Goal: Task Accomplishment & Management: Complete application form

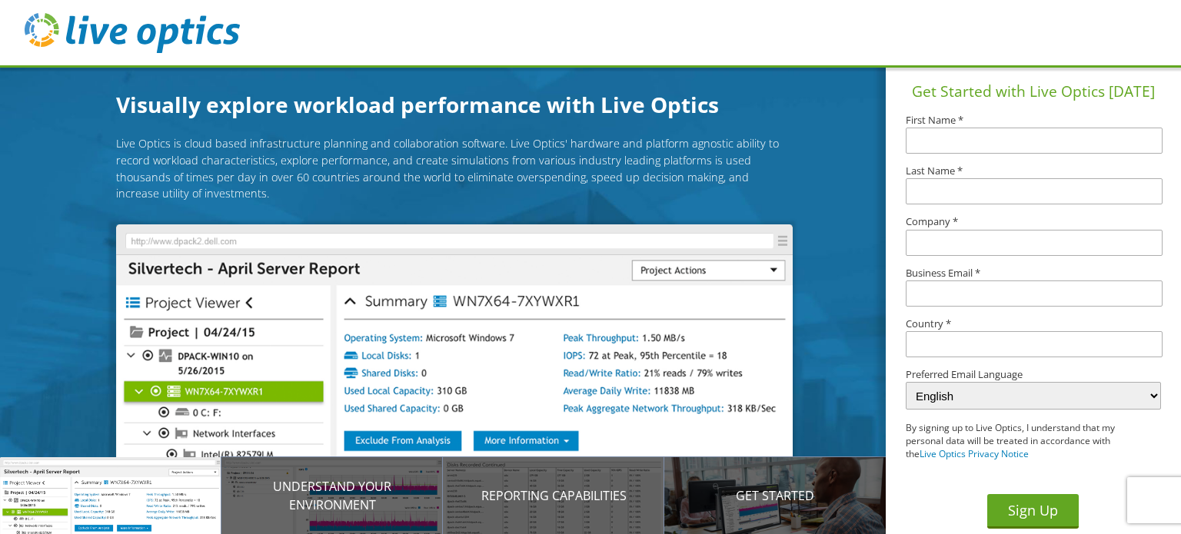
click at [922, 138] on input "text" at bounding box center [1033, 141] width 256 height 26
type input "Test"
type input "Comp"
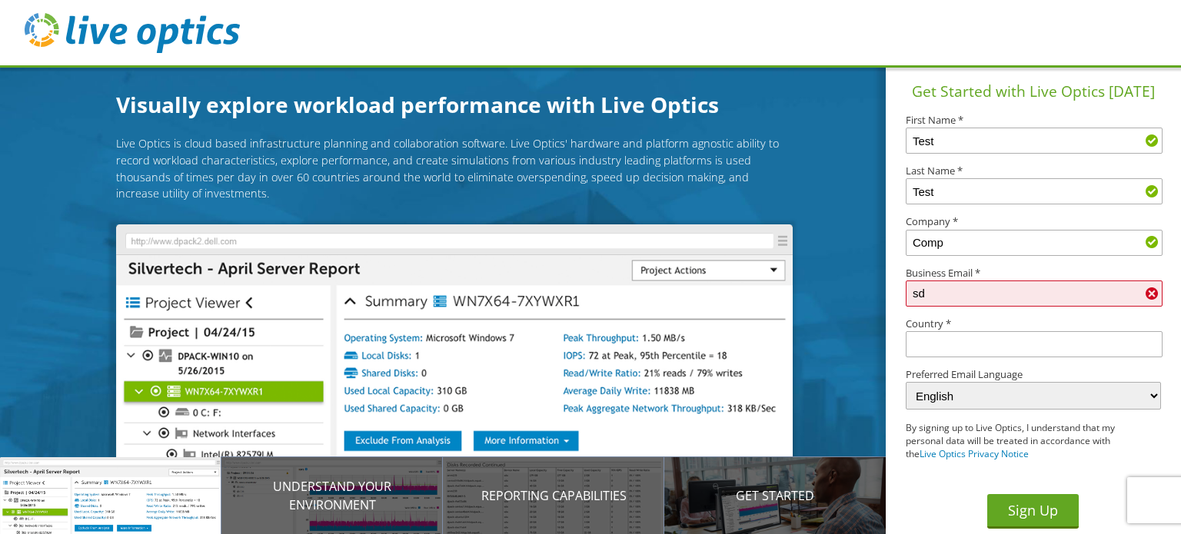
type input "s"
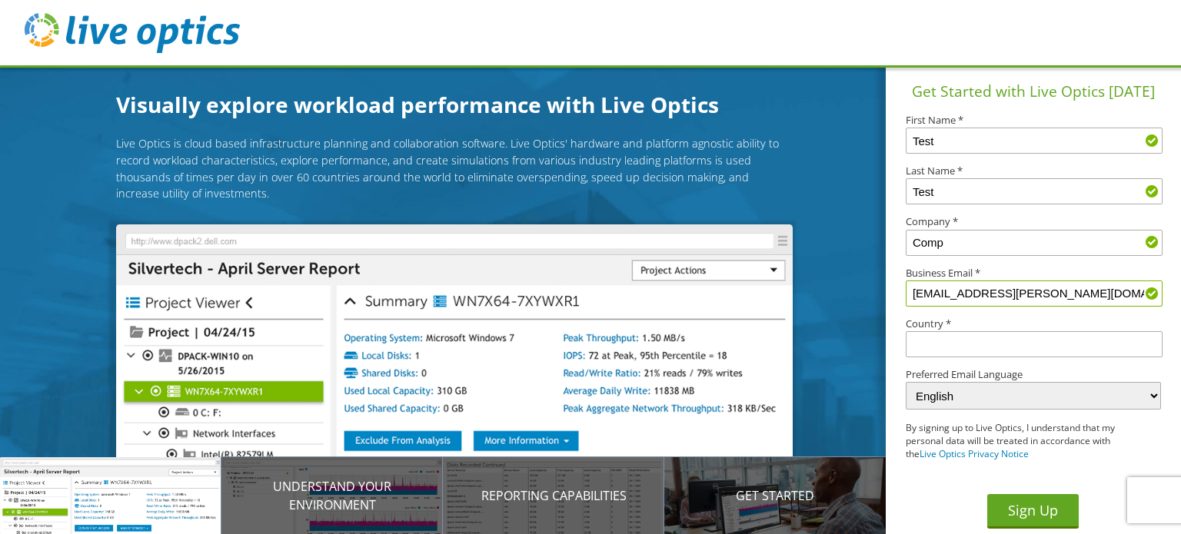
type input "lukasz.babski@gmail.com"
type input "Test"
click at [1018, 395] on select "English Deutsch Español Français Italiano Polski Português Русский 한국어 中文 日本語" at bounding box center [1032, 396] width 254 height 28
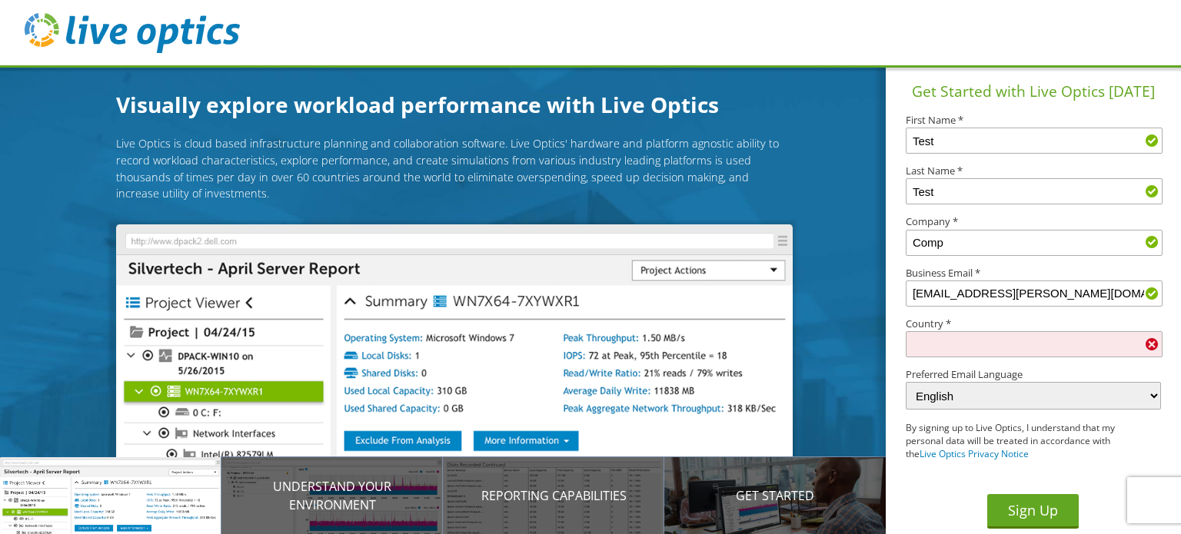
select select "pl-PL"
click at [905, 383] on select "English Deutsch Español Français Italiano Polski Português Русский 한국어 中文 日本語" at bounding box center [1032, 396] width 254 height 28
click at [1038, 338] on input "text" at bounding box center [1033, 344] width 256 height 26
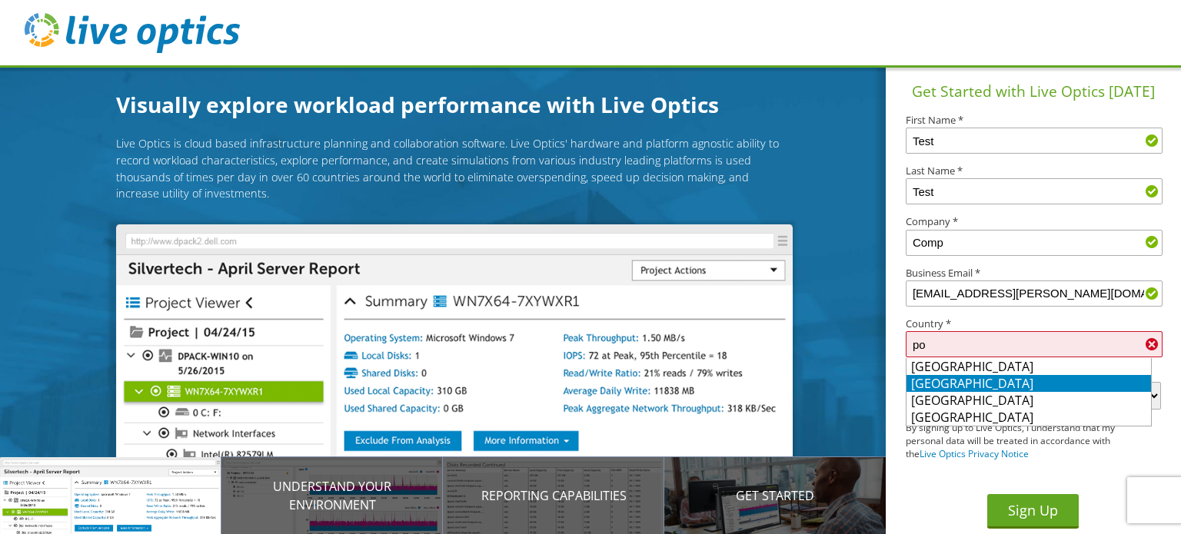
click at [1002, 384] on li "[GEOGRAPHIC_DATA]" at bounding box center [1028, 383] width 244 height 17
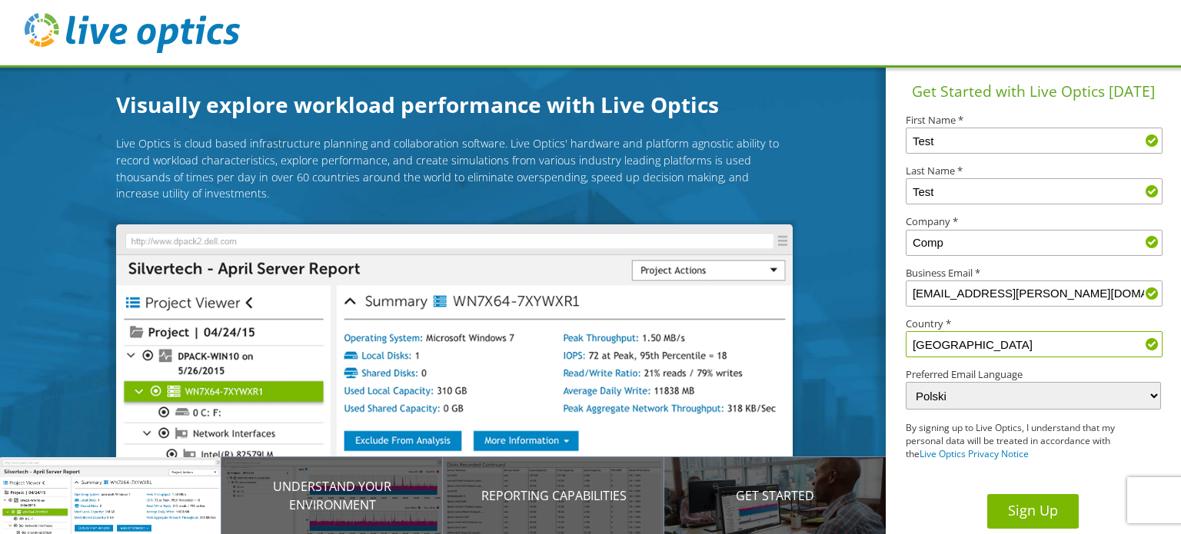
type input "[GEOGRAPHIC_DATA]"
click at [1022, 507] on button "Sign Up" at bounding box center [1032, 511] width 91 height 35
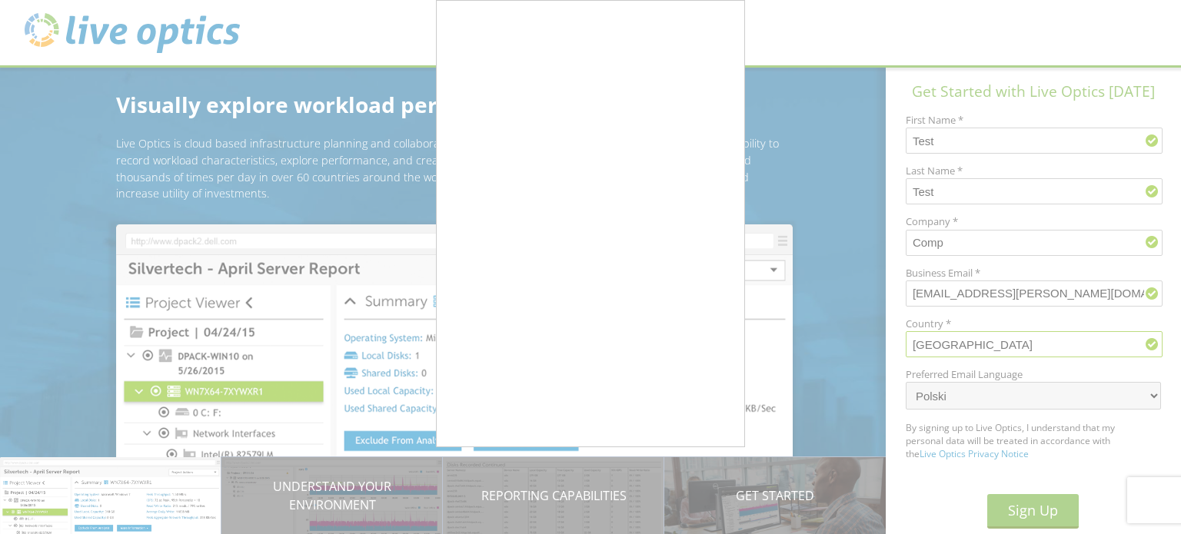
click at [814, 89] on div at bounding box center [590, 267] width 1181 height 534
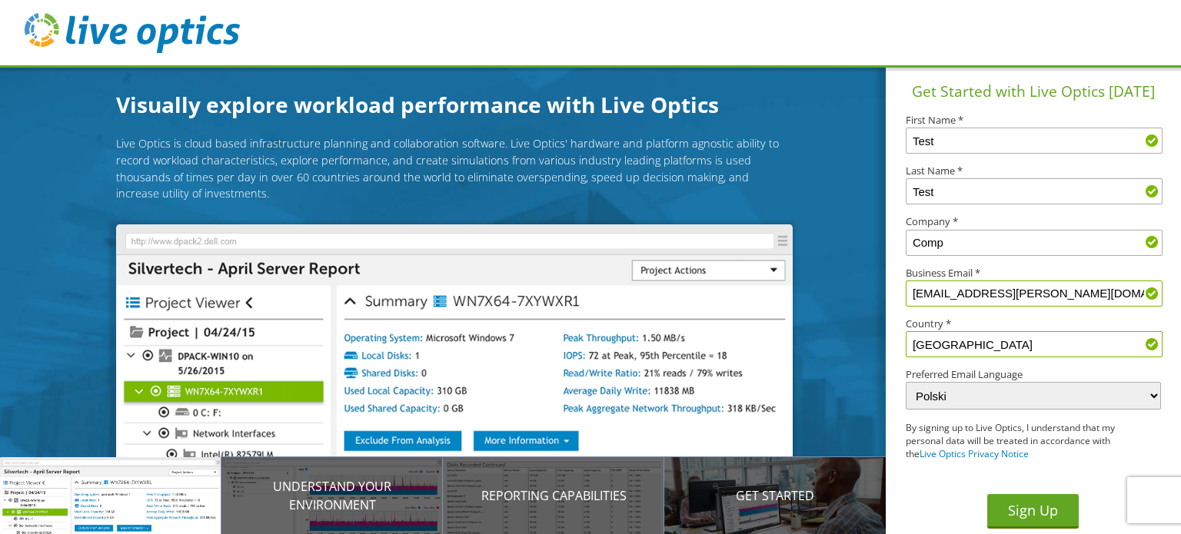
click at [1058, 299] on input "lukasz.babski@gmail.com" at bounding box center [1033, 294] width 256 height 26
drag, startPoint x: 1058, startPoint y: 299, endPoint x: 864, endPoint y: 304, distance: 193.7
click at [864, 304] on div "Visually explore workload performance with Live Optics Live Optics is cloud bas…" at bounding box center [590, 267] width 1181 height 534
type input "lukasz.babski1976@outlook.com"
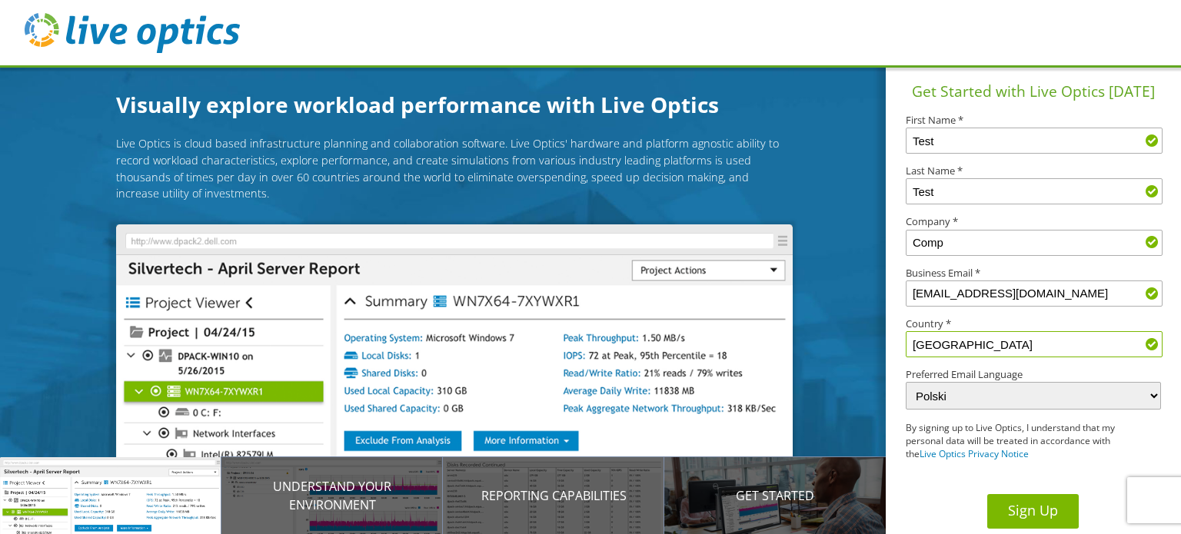
click at [1032, 513] on button "Sign Up" at bounding box center [1032, 511] width 91 height 35
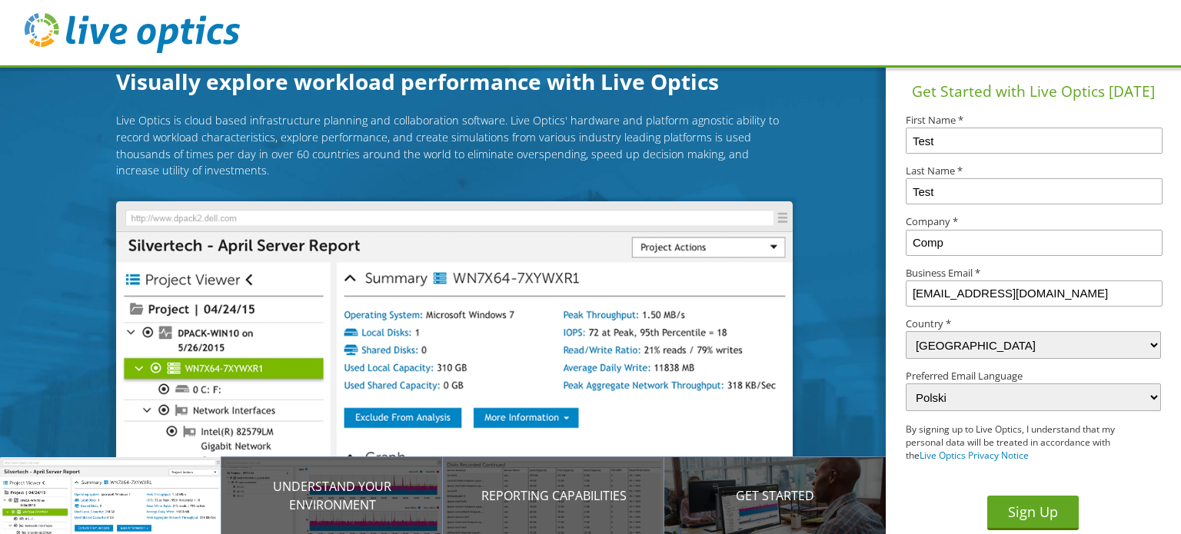
select select "173"
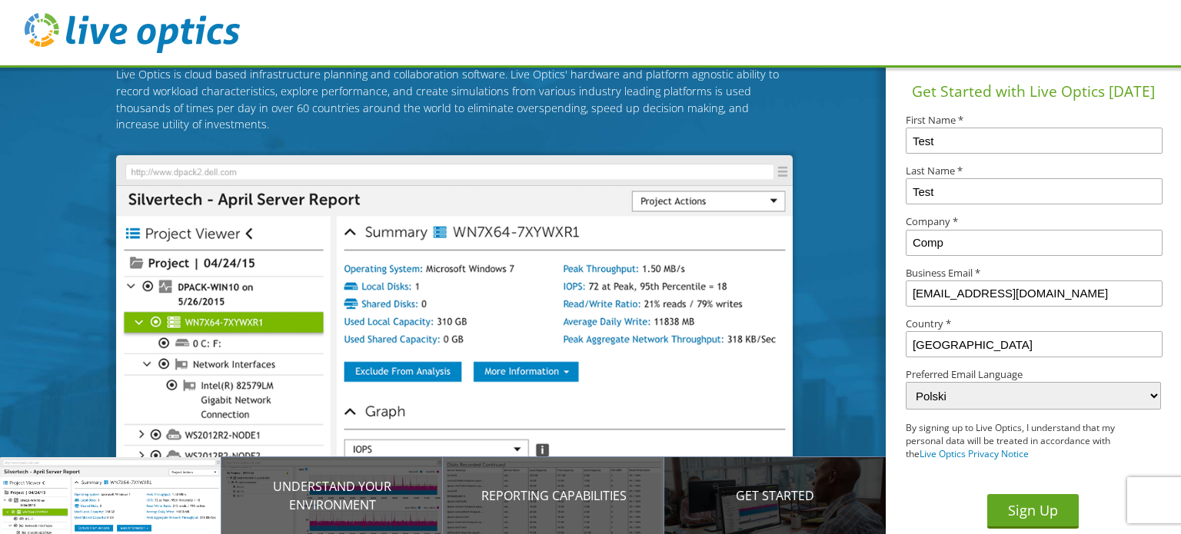
scroll to position [77, 0]
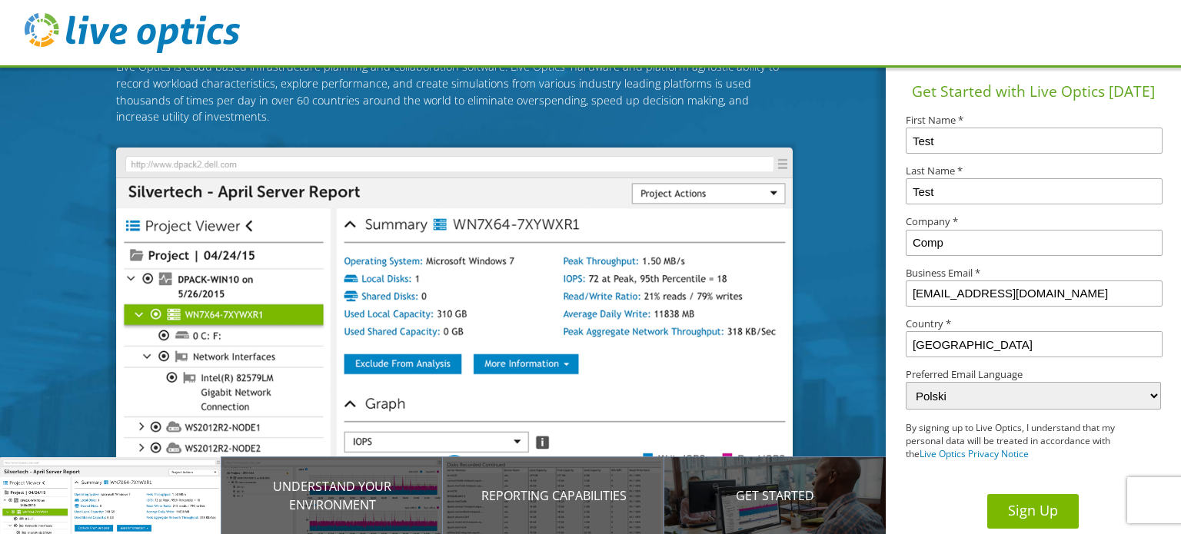
click at [1018, 517] on button "Sign Up" at bounding box center [1032, 511] width 91 height 35
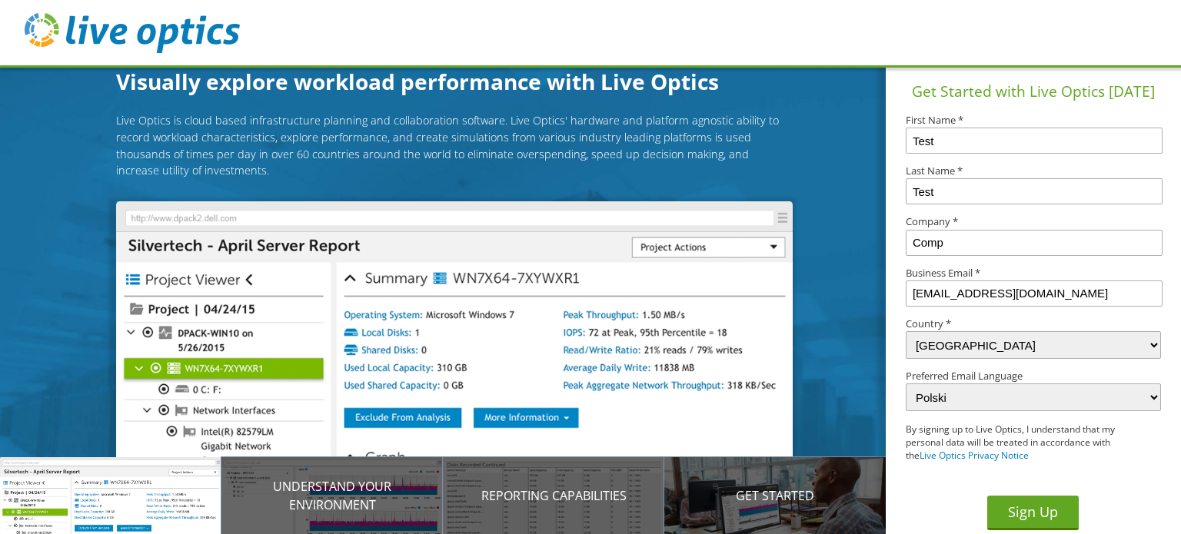
select select "173"
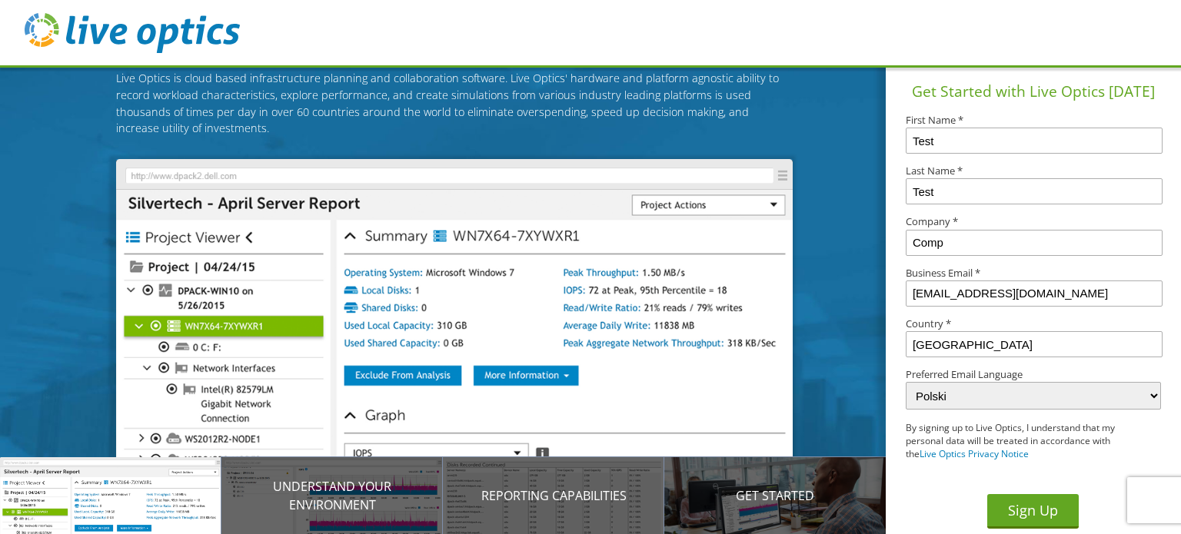
scroll to position [77, 0]
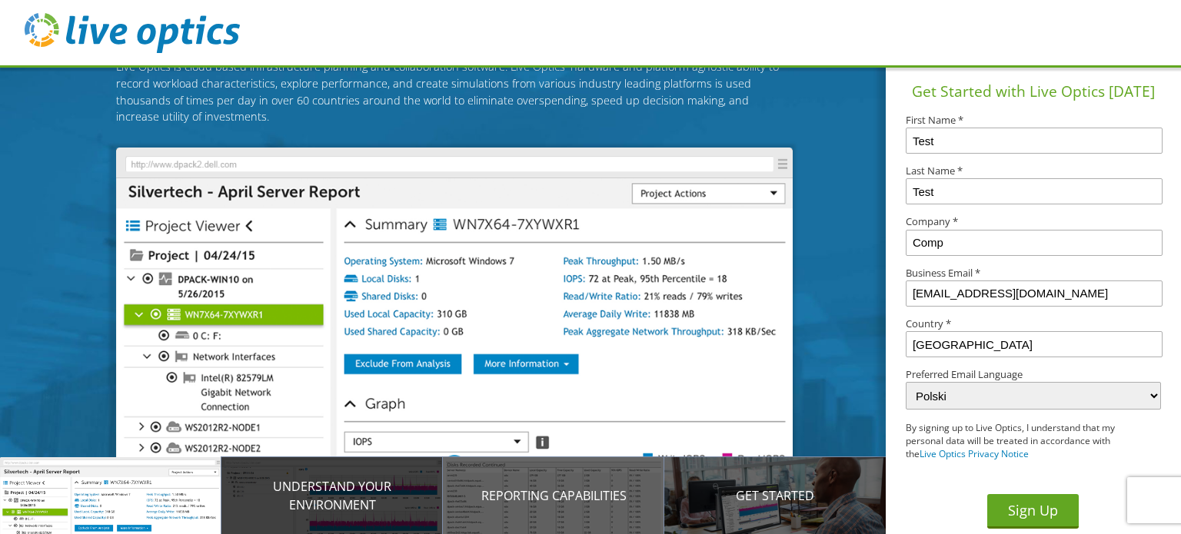
click at [320, 506] on p "Understand your environment" at bounding box center [331, 495] width 221 height 37
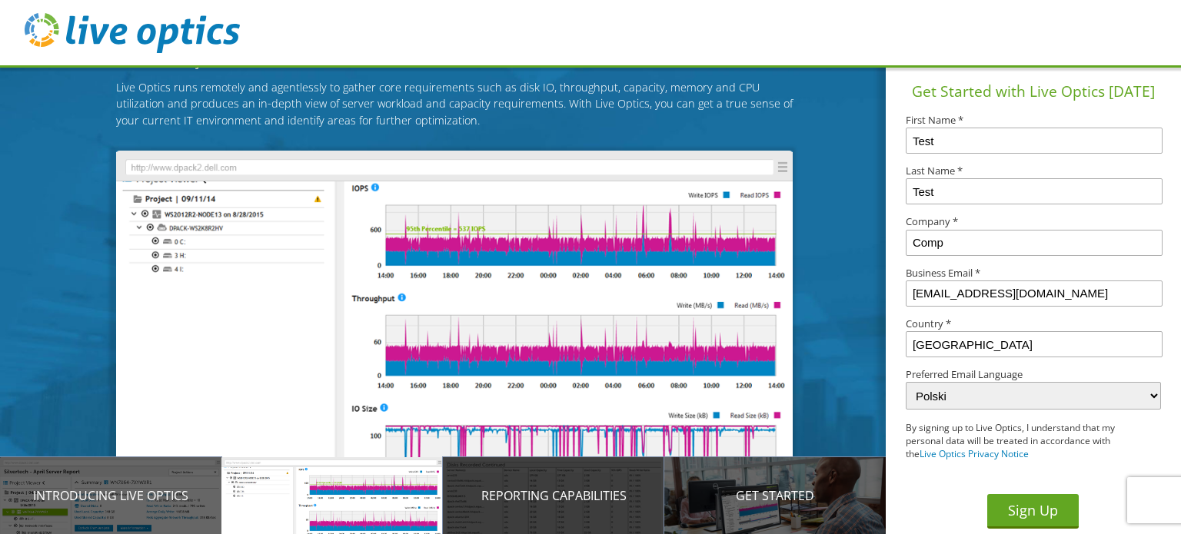
click at [501, 497] on p "Reporting Capabilities" at bounding box center [553, 496] width 221 height 18
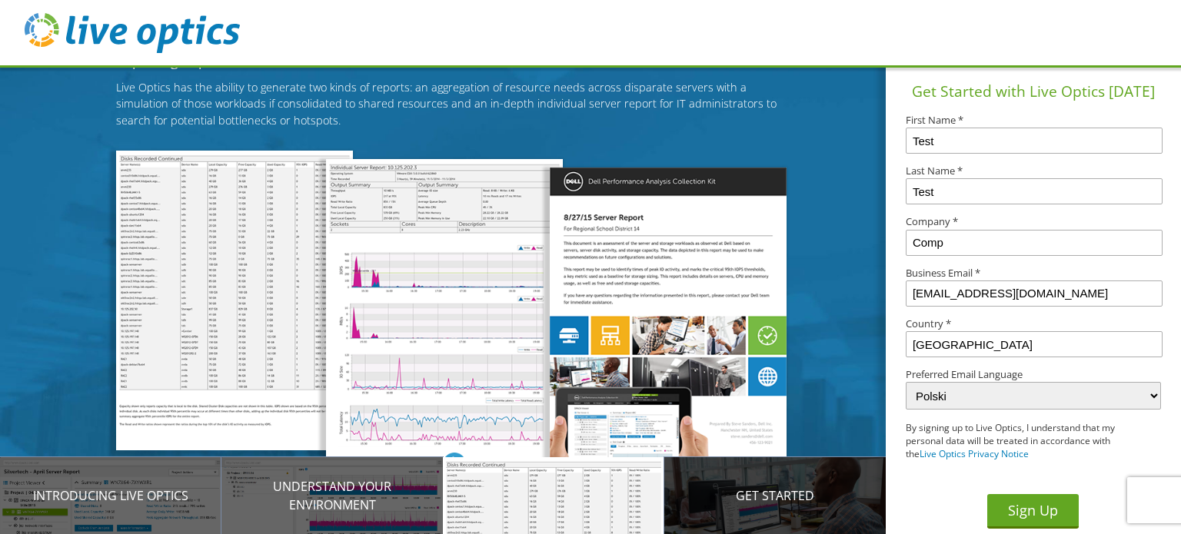
click at [789, 507] on div "Get Started" at bounding box center [774, 495] width 221 height 77
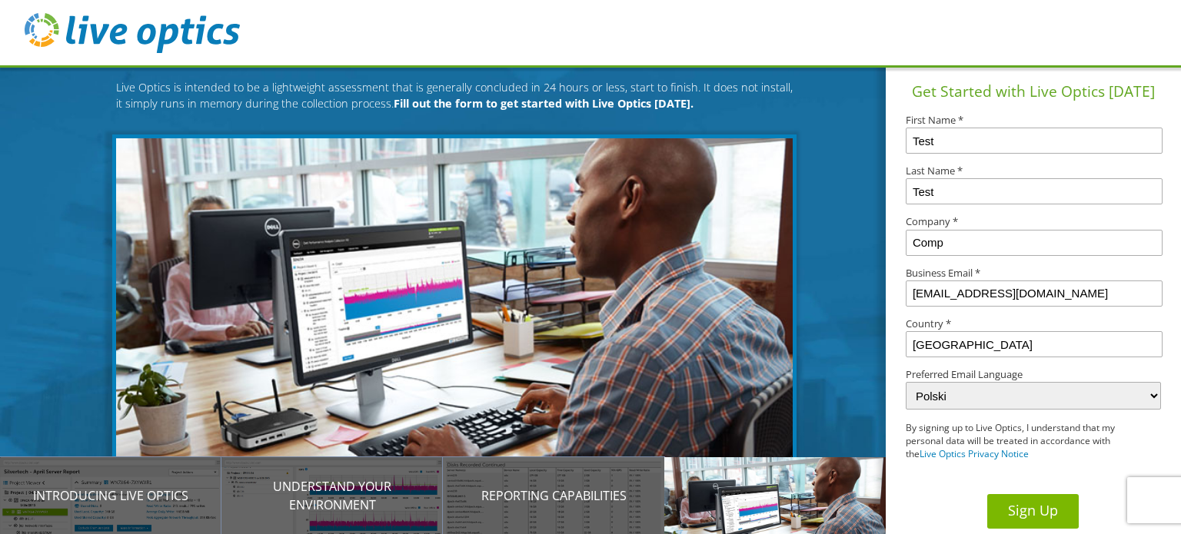
click at [1018, 506] on button "Sign Up" at bounding box center [1032, 511] width 91 height 35
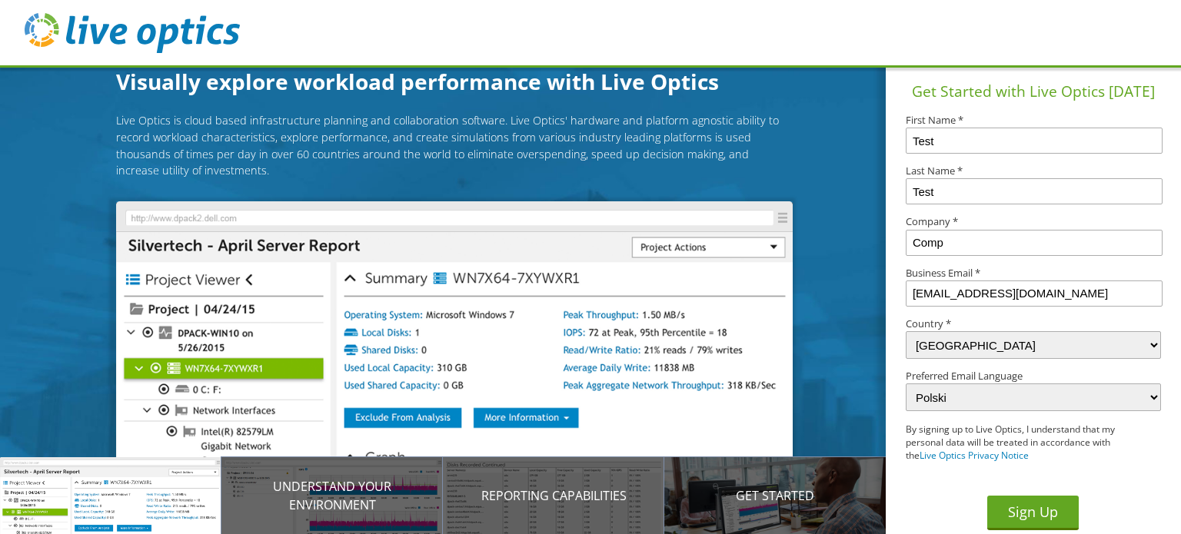
select select "173"
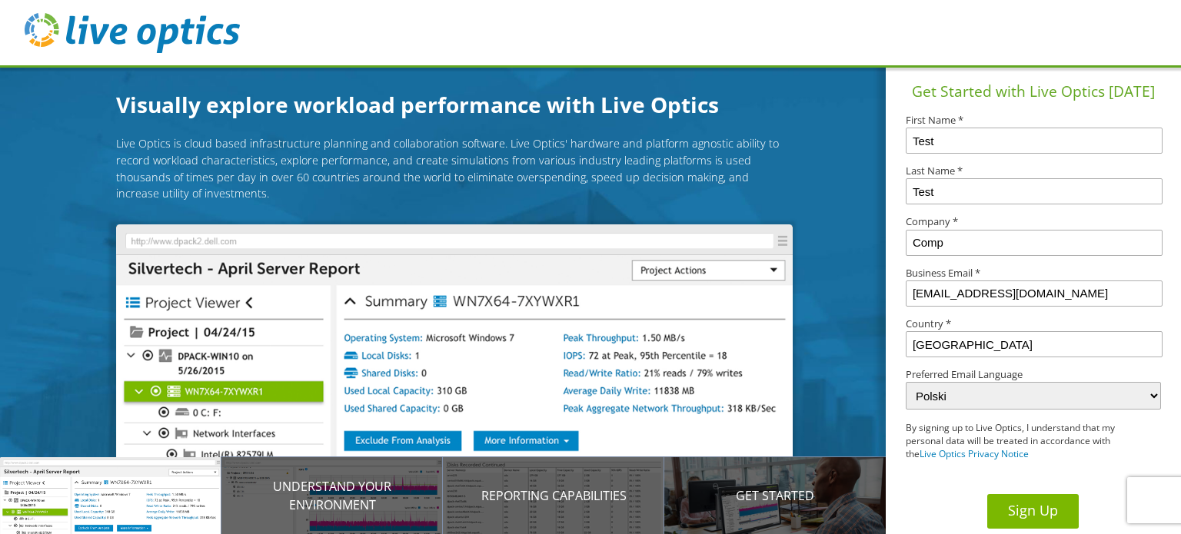
click at [1003, 503] on button "Sign Up" at bounding box center [1032, 511] width 91 height 35
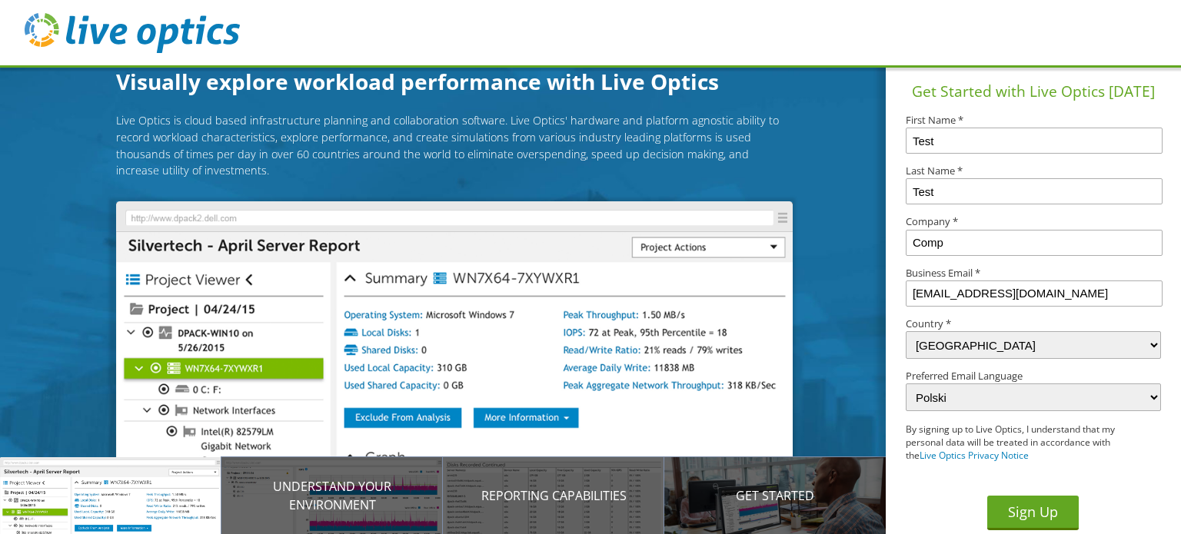
select select "173"
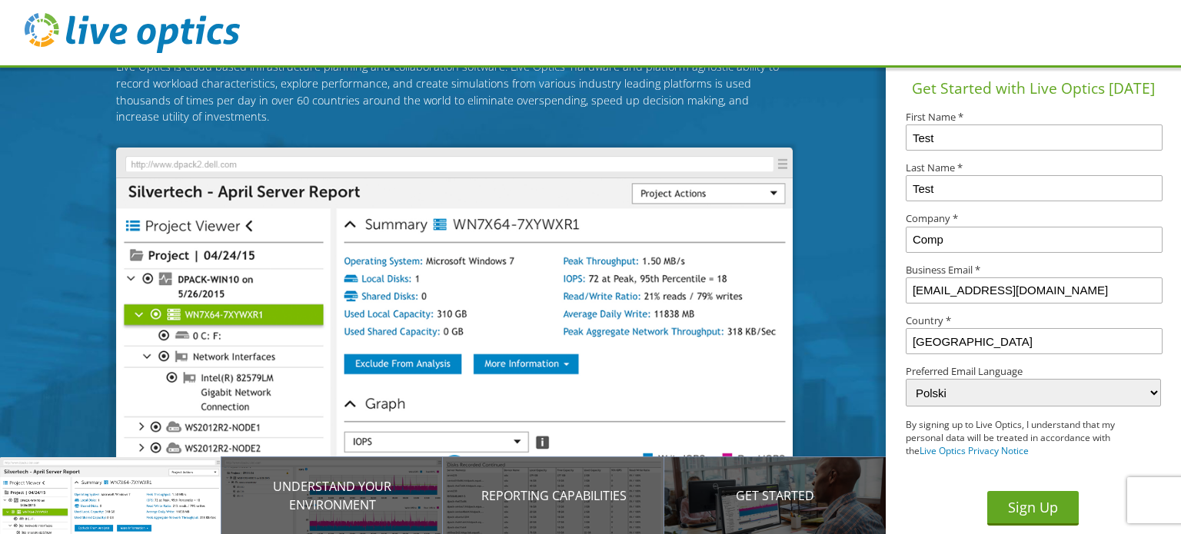
scroll to position [3, 0]
click at [1012, 499] on button "Sign Up" at bounding box center [1032, 508] width 91 height 35
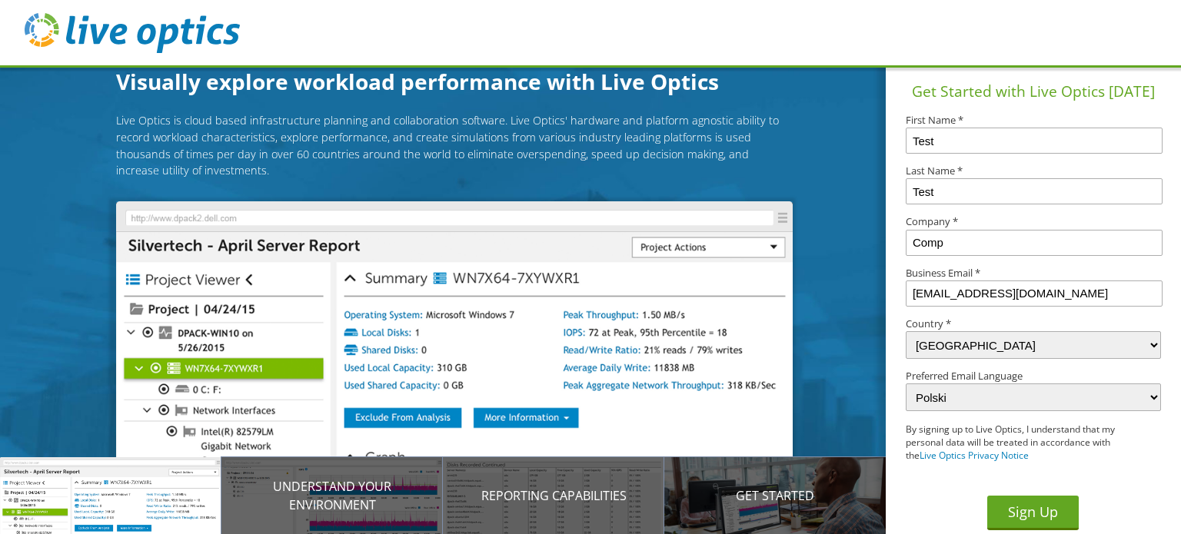
select select "173"
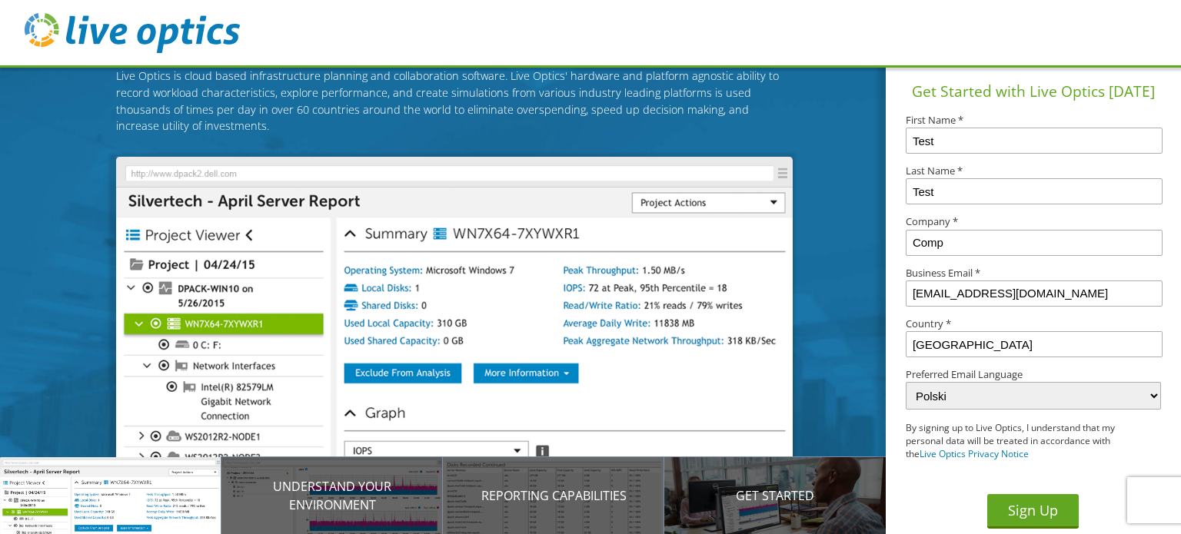
scroll to position [77, 0]
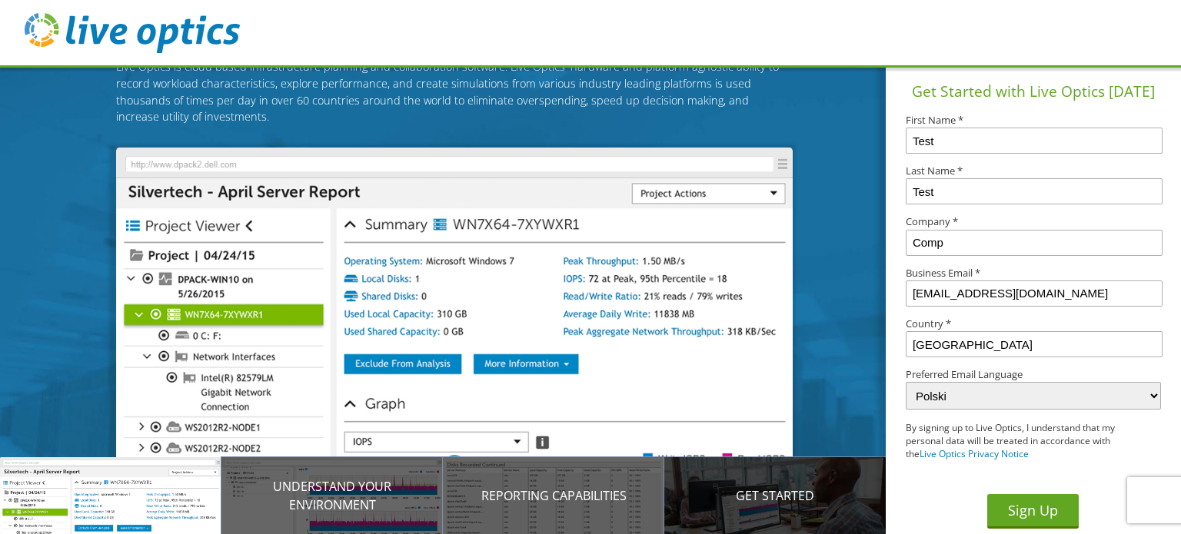
click at [739, 497] on p "Get Started" at bounding box center [774, 496] width 221 height 18
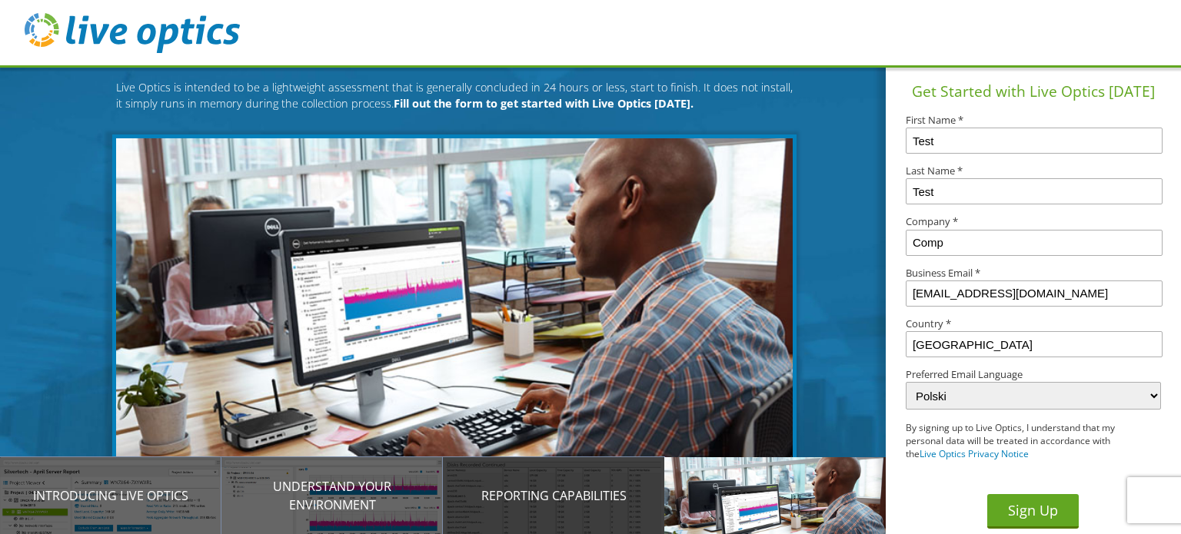
click at [538, 479] on div "Reporting Capabilities" at bounding box center [553, 495] width 221 height 77
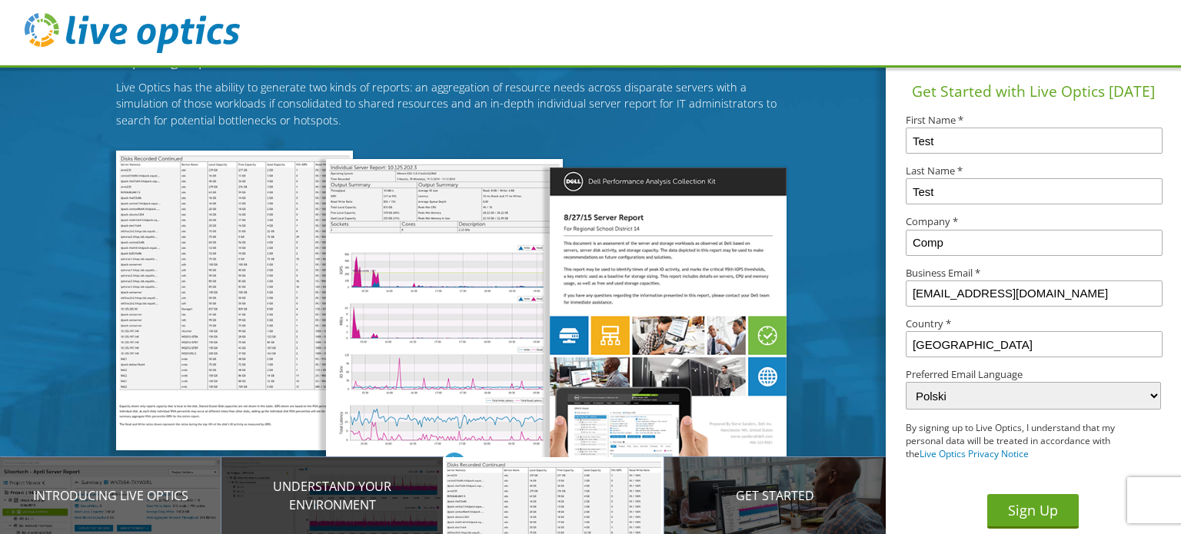
click at [384, 490] on p "Understand your environment" at bounding box center [331, 495] width 221 height 37
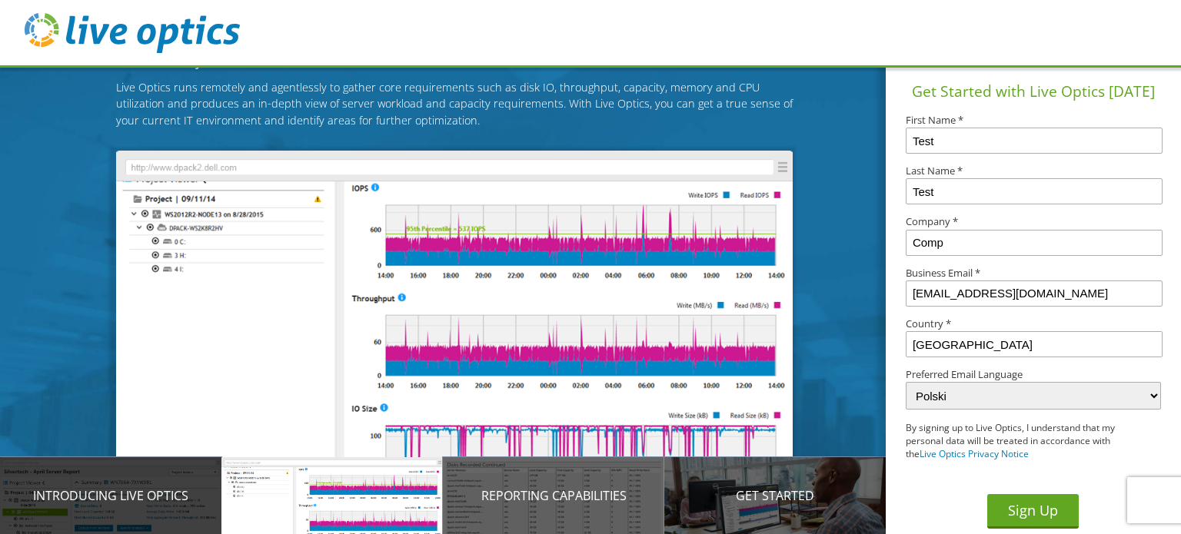
click at [46, 471] on div "Introducing Live Optics" at bounding box center [110, 495] width 221 height 77
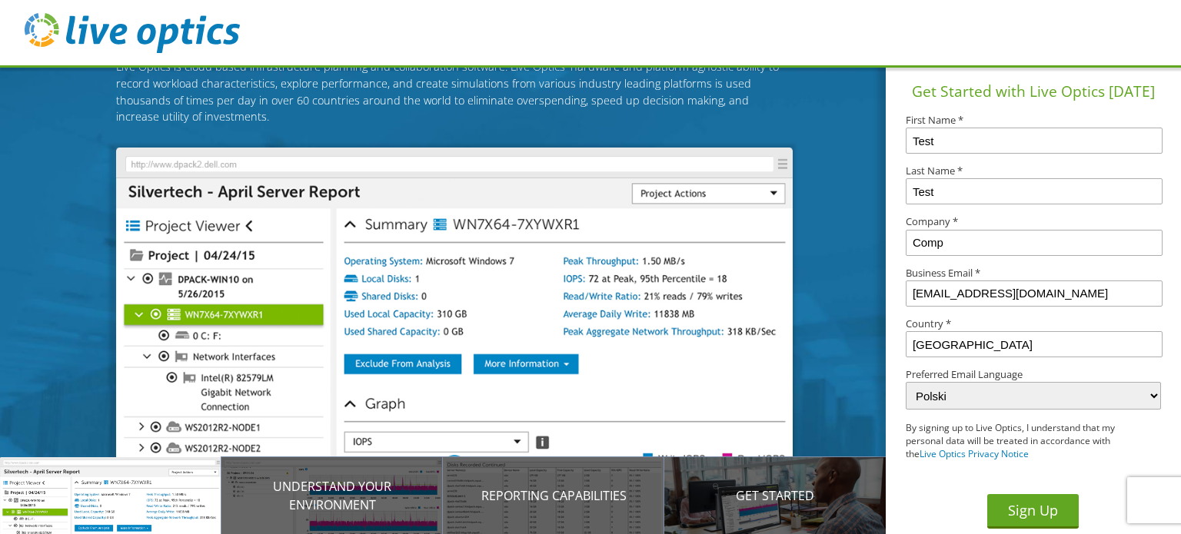
drag, startPoint x: 1102, startPoint y: 295, endPoint x: 835, endPoint y: 295, distance: 267.5
click at [835, 295] on div "Visually explore workload performance with Live Optics Live Optics is cloud bas…" at bounding box center [590, 267] width 1181 height 534
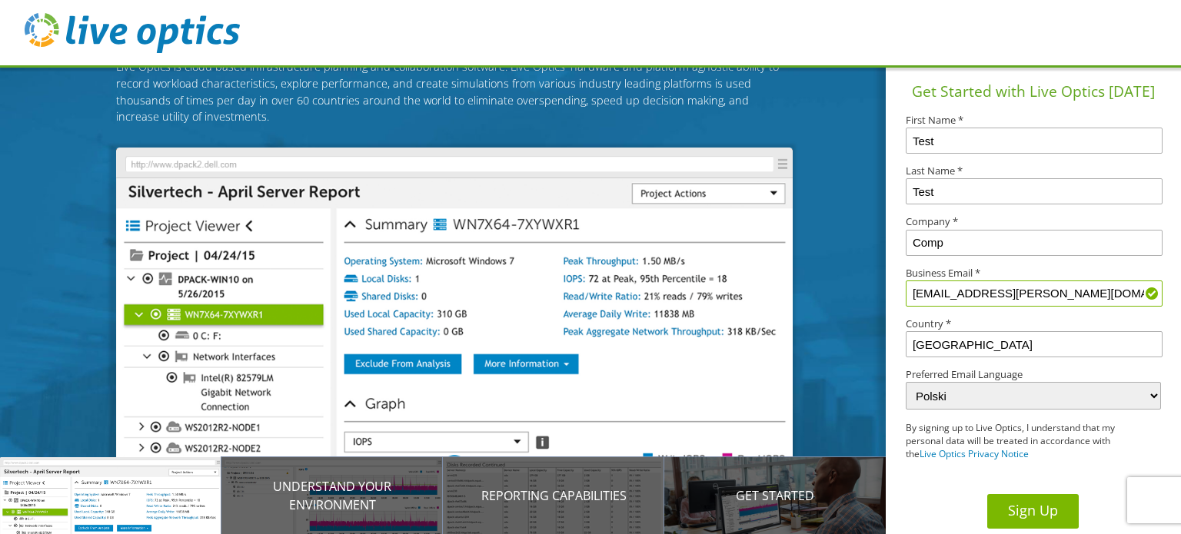
type input "[EMAIL_ADDRESS][PERSON_NAME][DOMAIN_NAME]"
click at [1030, 511] on button "Sign Up" at bounding box center [1032, 511] width 91 height 35
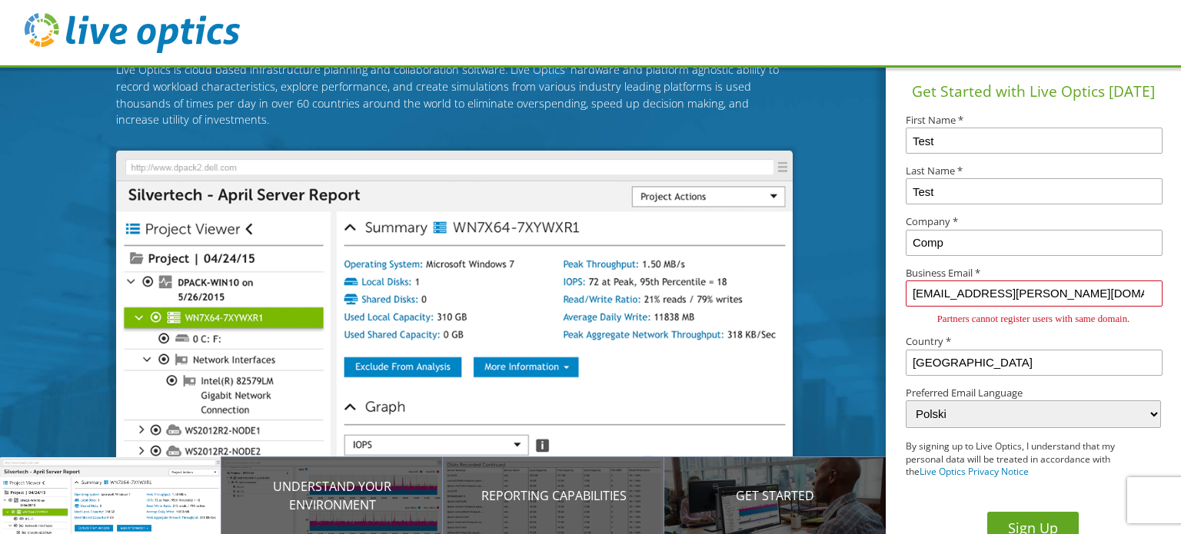
scroll to position [77, 0]
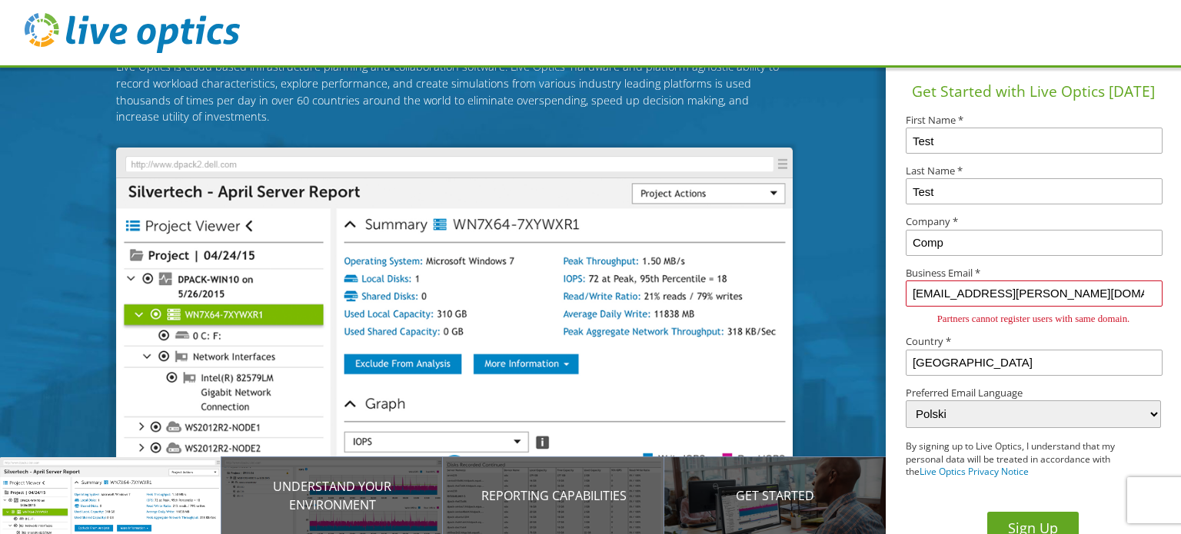
drag, startPoint x: 984, startPoint y: 293, endPoint x: 1310, endPoint y: 343, distance: 329.7
click at [1180, 0] on html "Visually explore workload performance with Live Optics Live Optics is cloud bas…" at bounding box center [590, 0] width 1181 height 0
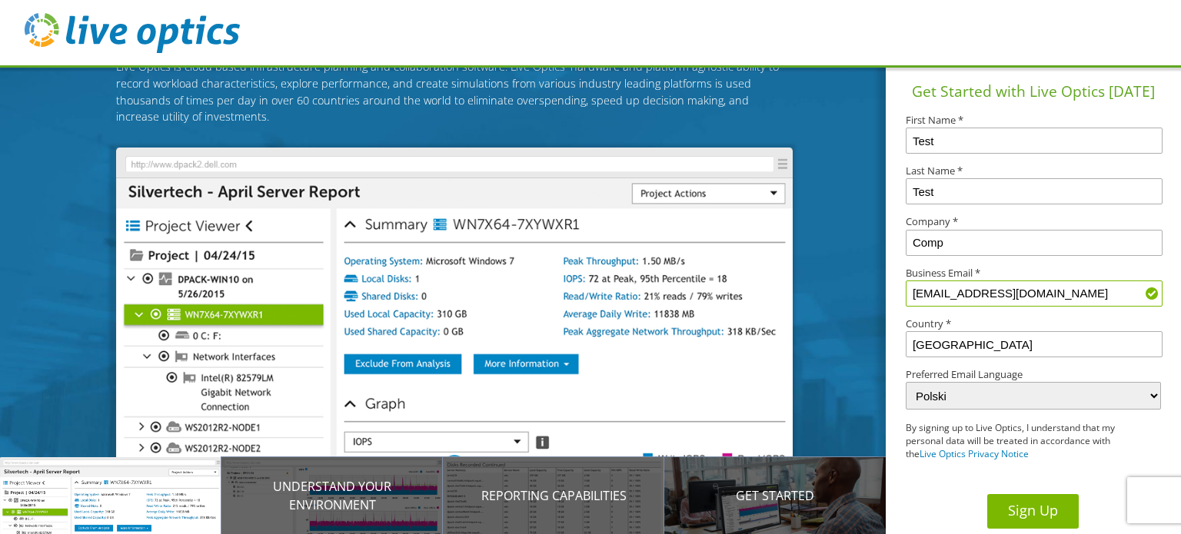
type input "[EMAIL_ADDRESS][DOMAIN_NAME]"
click at [1000, 516] on button "Sign Up" at bounding box center [1032, 511] width 91 height 35
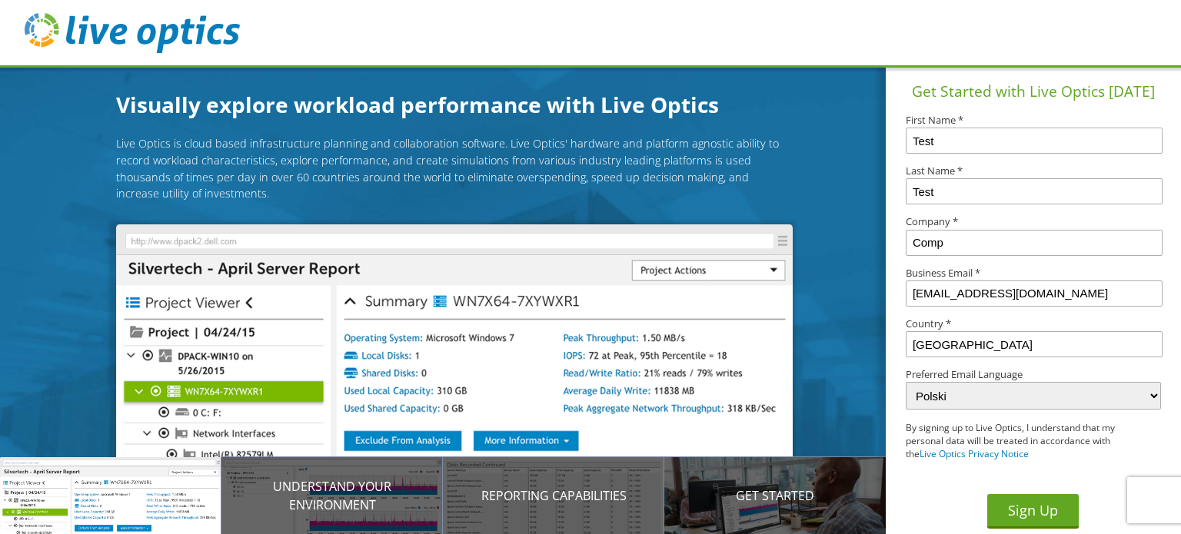
click at [1101, 285] on input "lukasz.babski1976@outlook.com" at bounding box center [1033, 294] width 256 height 26
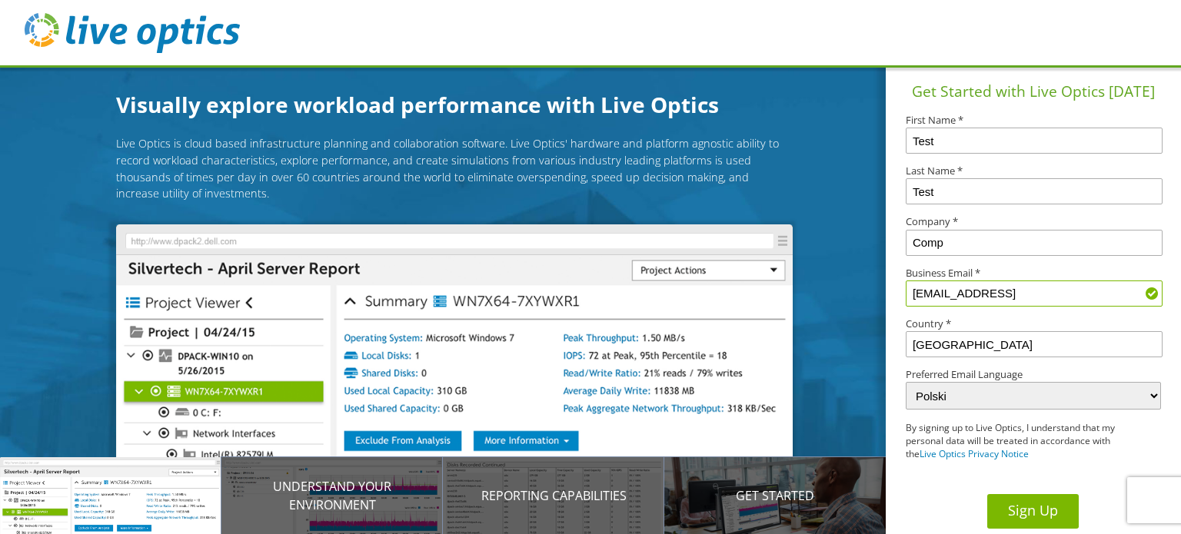
type input "lukasz.babski1976@outlook.comdsafsdf"
click at [1027, 513] on button "Sign Up" at bounding box center [1032, 511] width 91 height 35
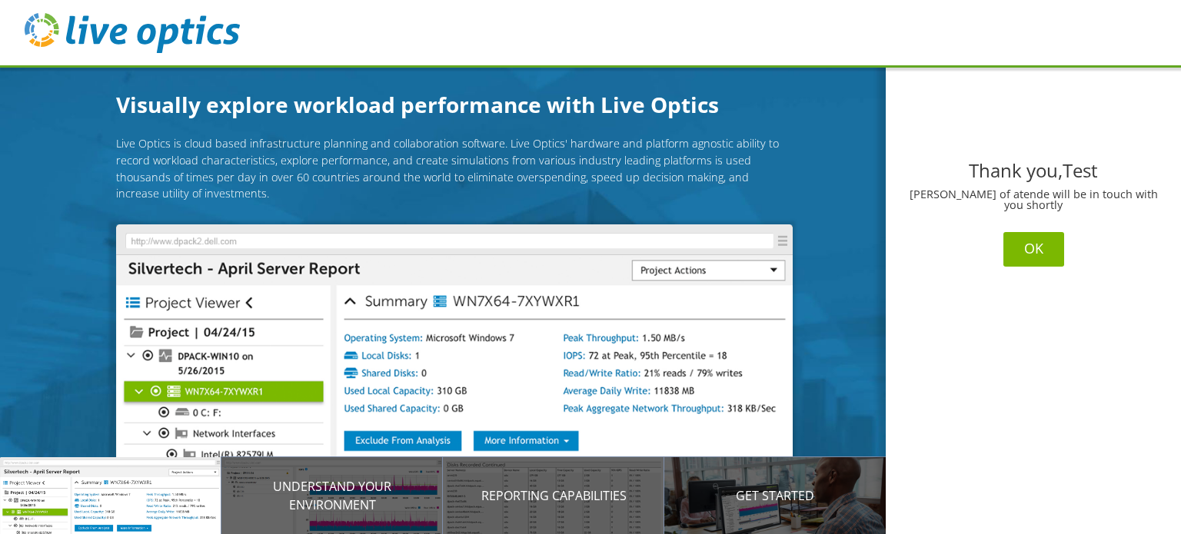
click at [1028, 243] on button "OK" at bounding box center [1033, 249] width 61 height 35
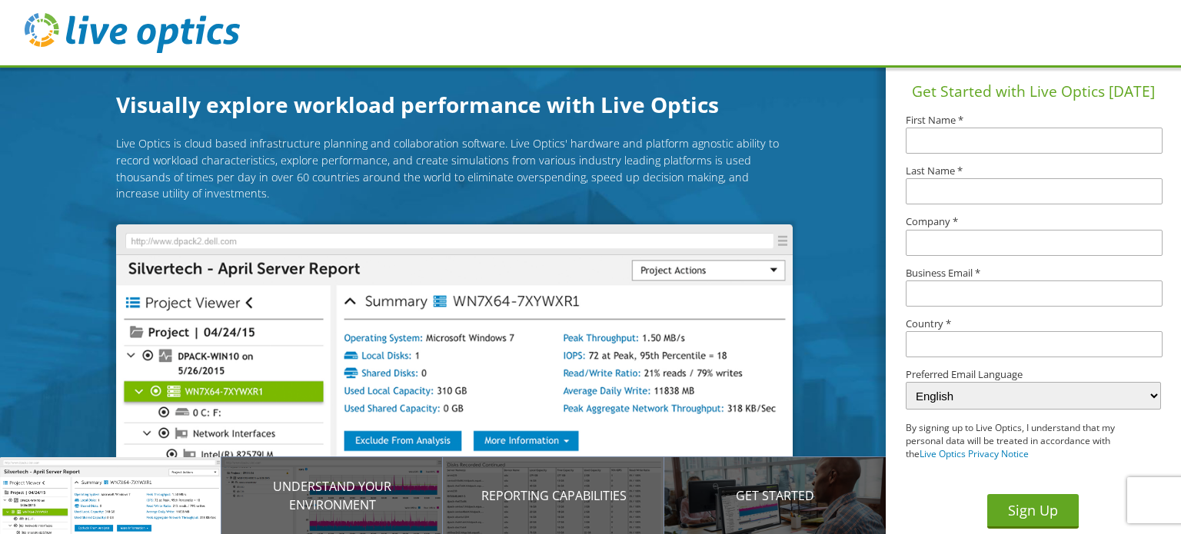
click at [1012, 148] on input "text" at bounding box center [1033, 141] width 256 height 26
type input "Test1"
type input "Test2"
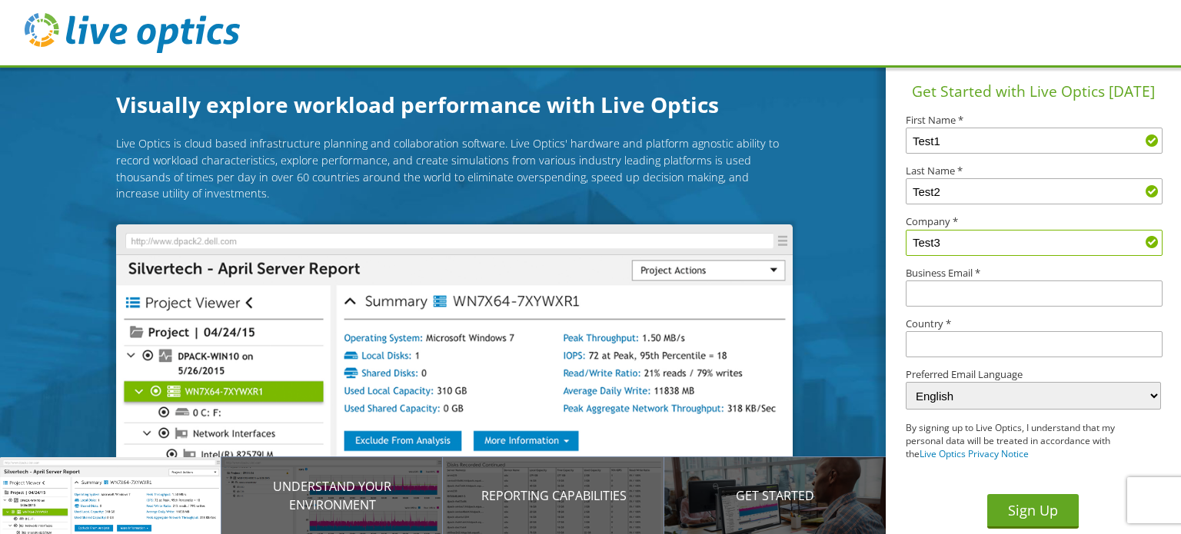
type input "Test3"
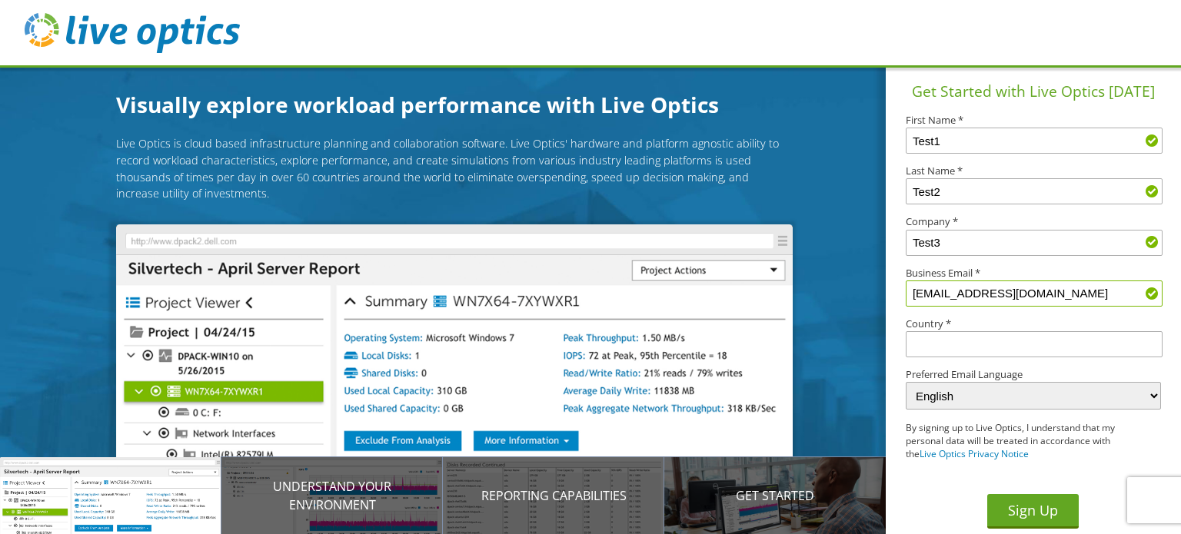
type input "nosoh95178@ncien.com"
click at [991, 351] on input "text" at bounding box center [1033, 344] width 256 height 26
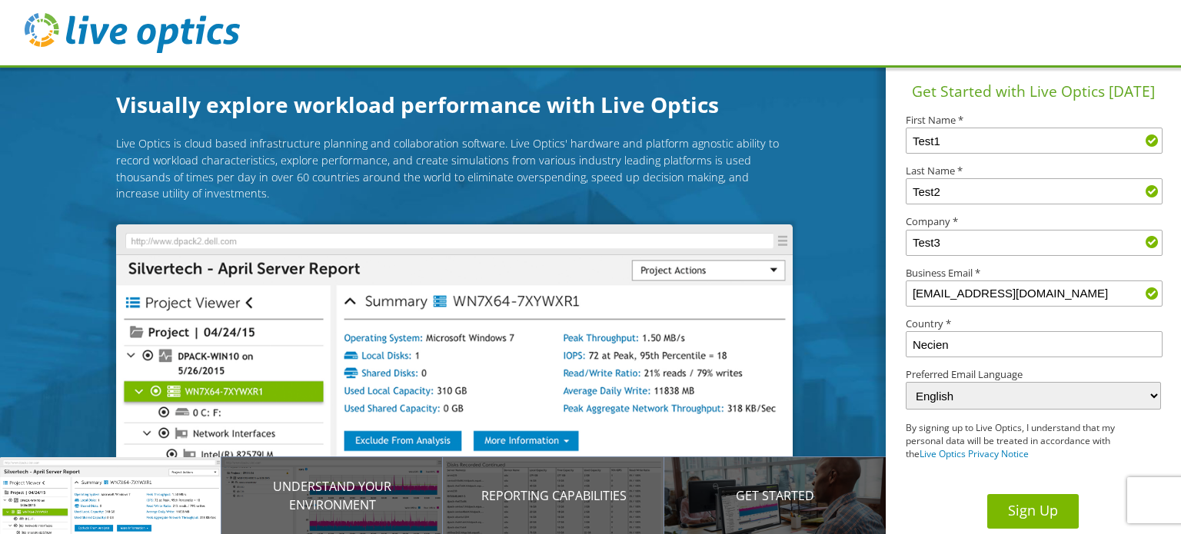
type input "Necien"
click at [1020, 516] on button "Sign Up" at bounding box center [1032, 511] width 91 height 35
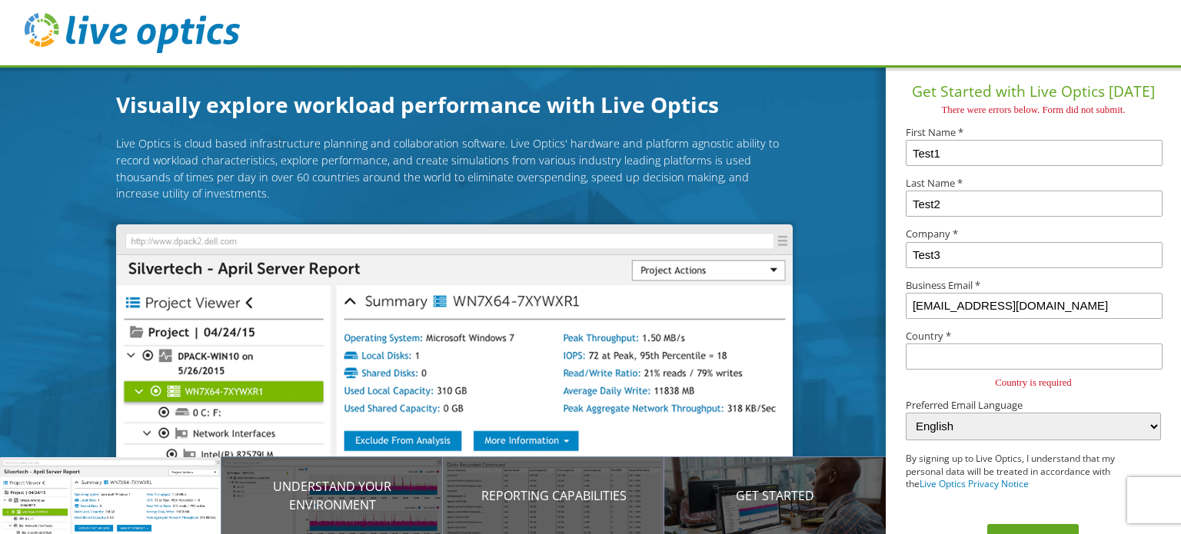
click at [990, 370] on input "text" at bounding box center [1033, 357] width 256 height 26
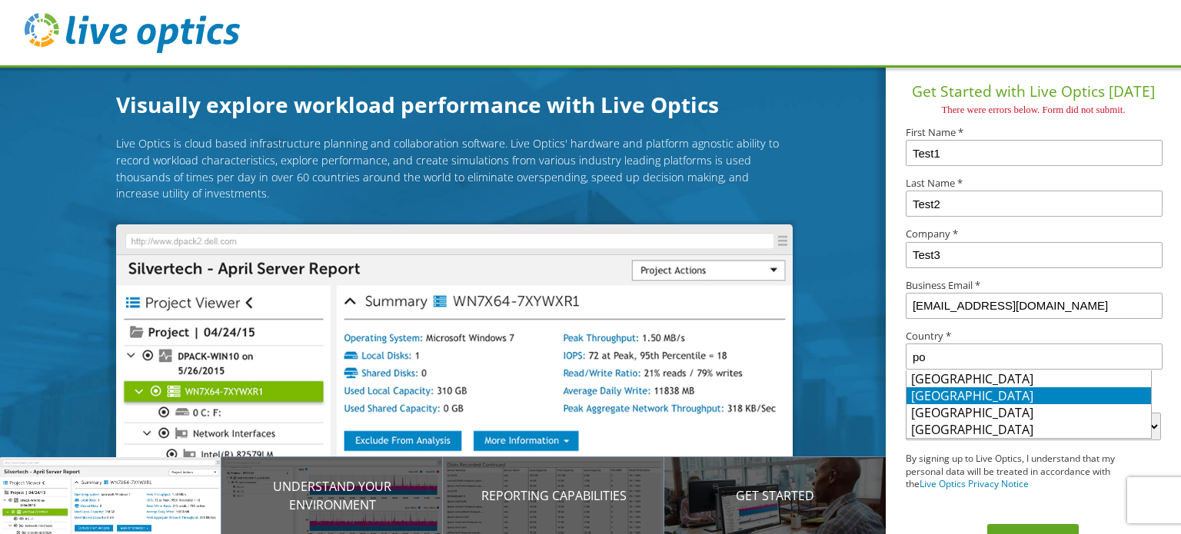
click at [947, 400] on li "Poland" at bounding box center [1028, 395] width 244 height 17
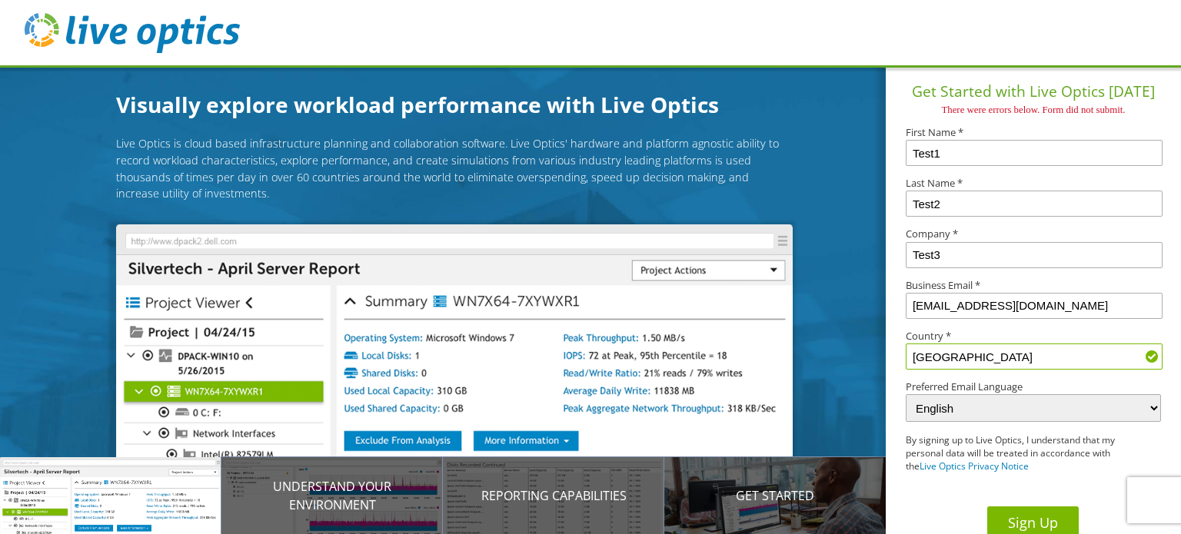
type input "Poland"
click at [1025, 523] on button "Sign Up" at bounding box center [1032, 524] width 91 height 35
